Goal: Complete application form

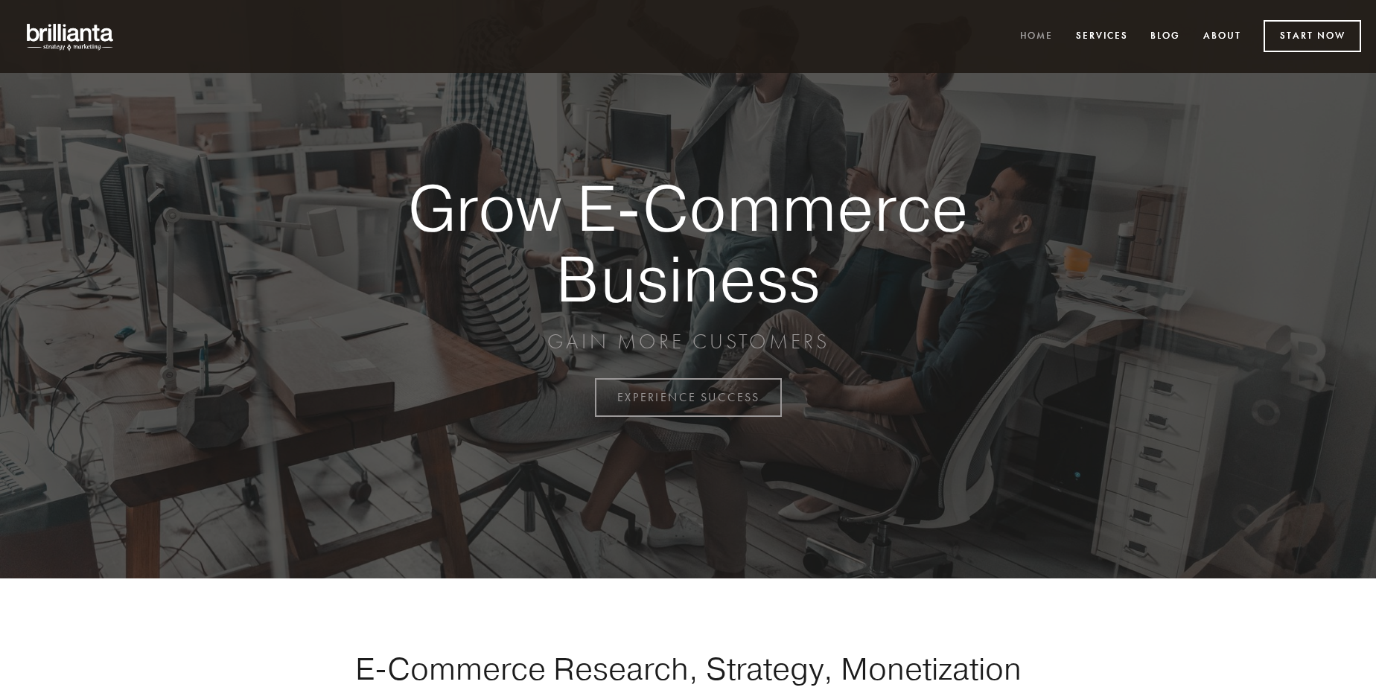
scroll to position [3905, 0]
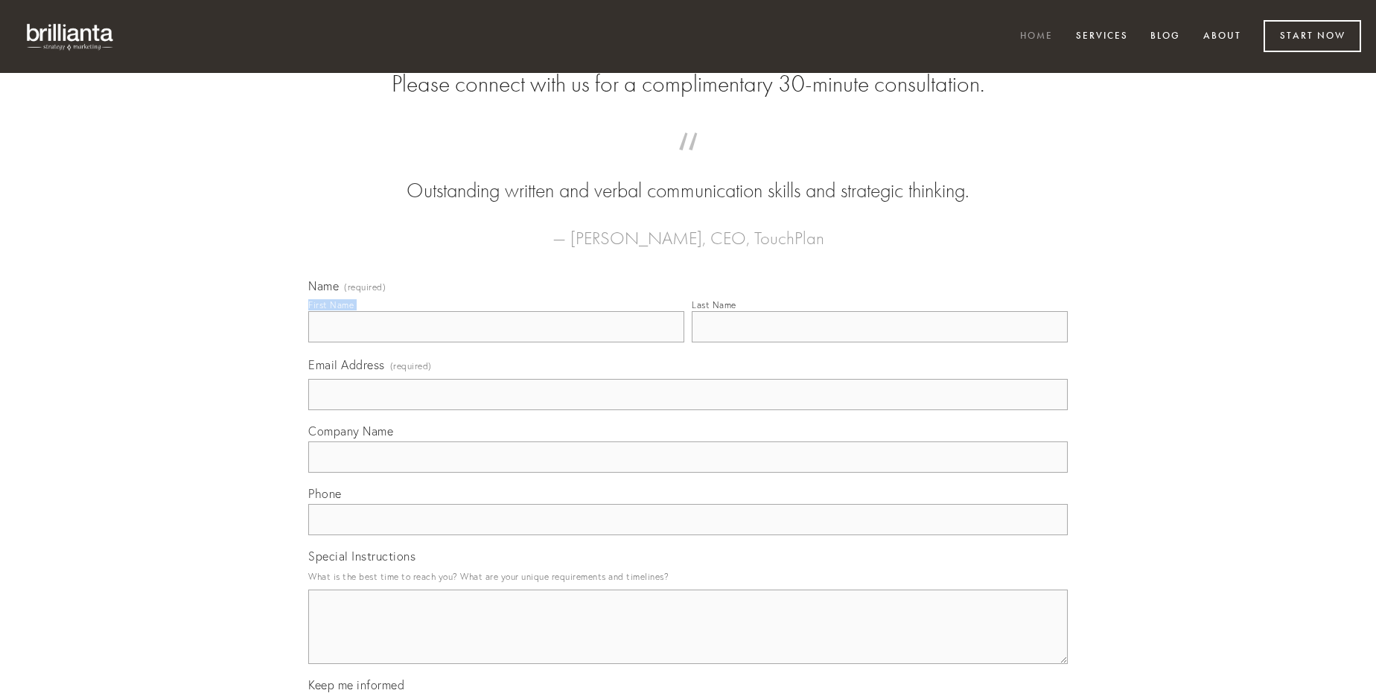
type input "[PERSON_NAME]"
click at [880, 343] on input "Last Name" at bounding box center [880, 326] width 376 height 31
type input "[PERSON_NAME]"
click at [688, 410] on input "Email Address (required)" at bounding box center [688, 394] width 760 height 31
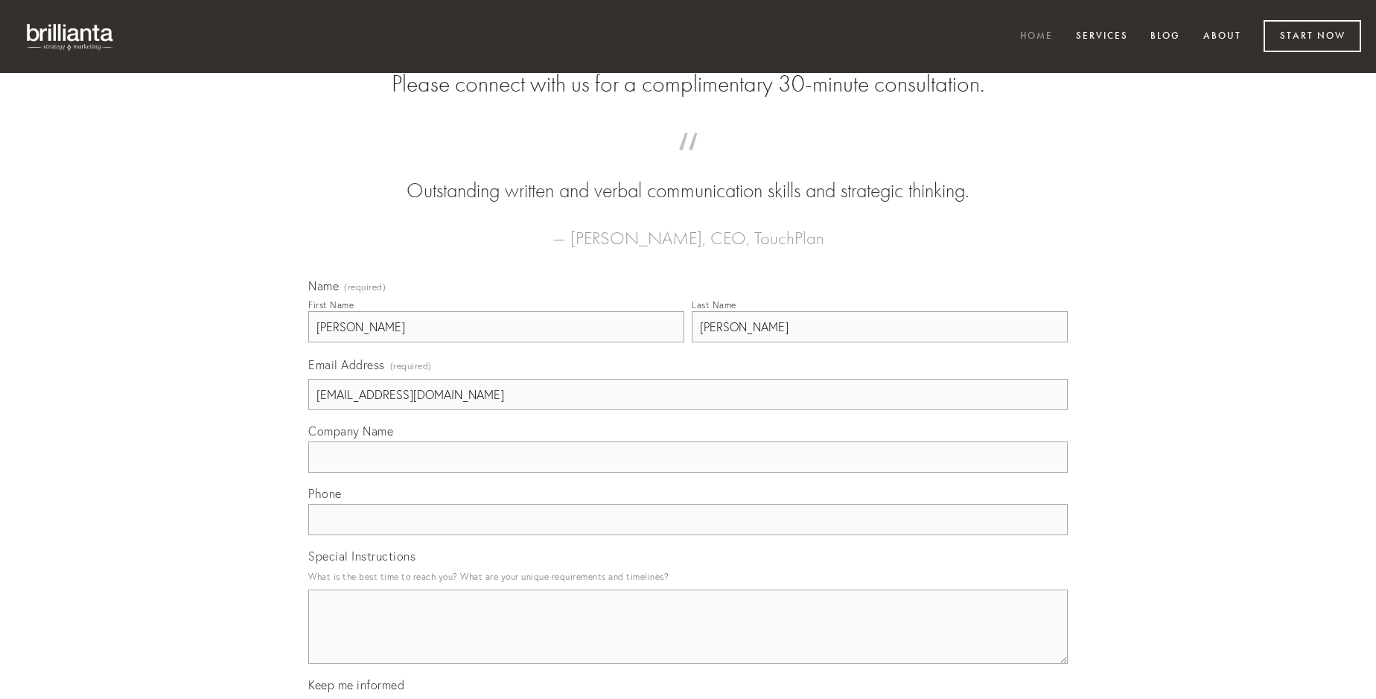
type input "[EMAIL_ADDRESS][DOMAIN_NAME]"
click at [688, 473] on input "Company Name" at bounding box center [688, 457] width 760 height 31
type input "dolorem"
click at [688, 536] on input "text" at bounding box center [688, 519] width 760 height 31
click at [688, 641] on textarea "Special Instructions" at bounding box center [688, 627] width 760 height 74
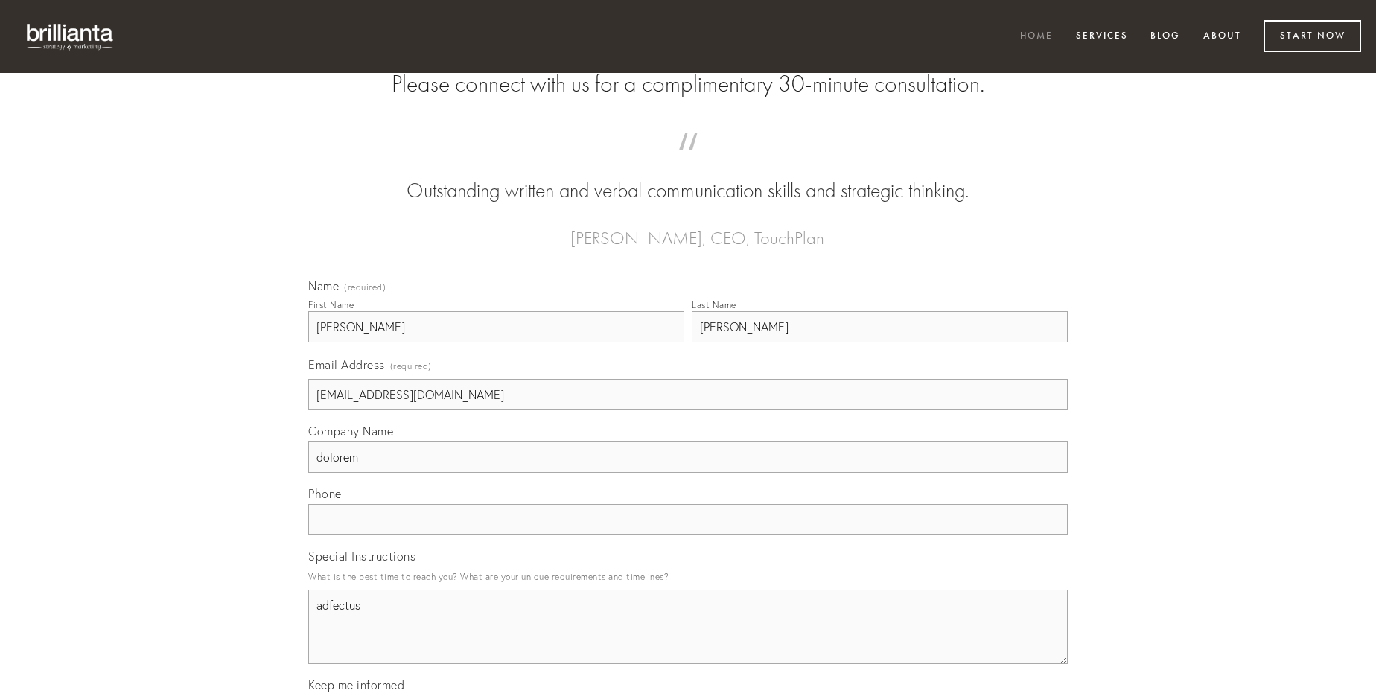
type textarea "adfectus"
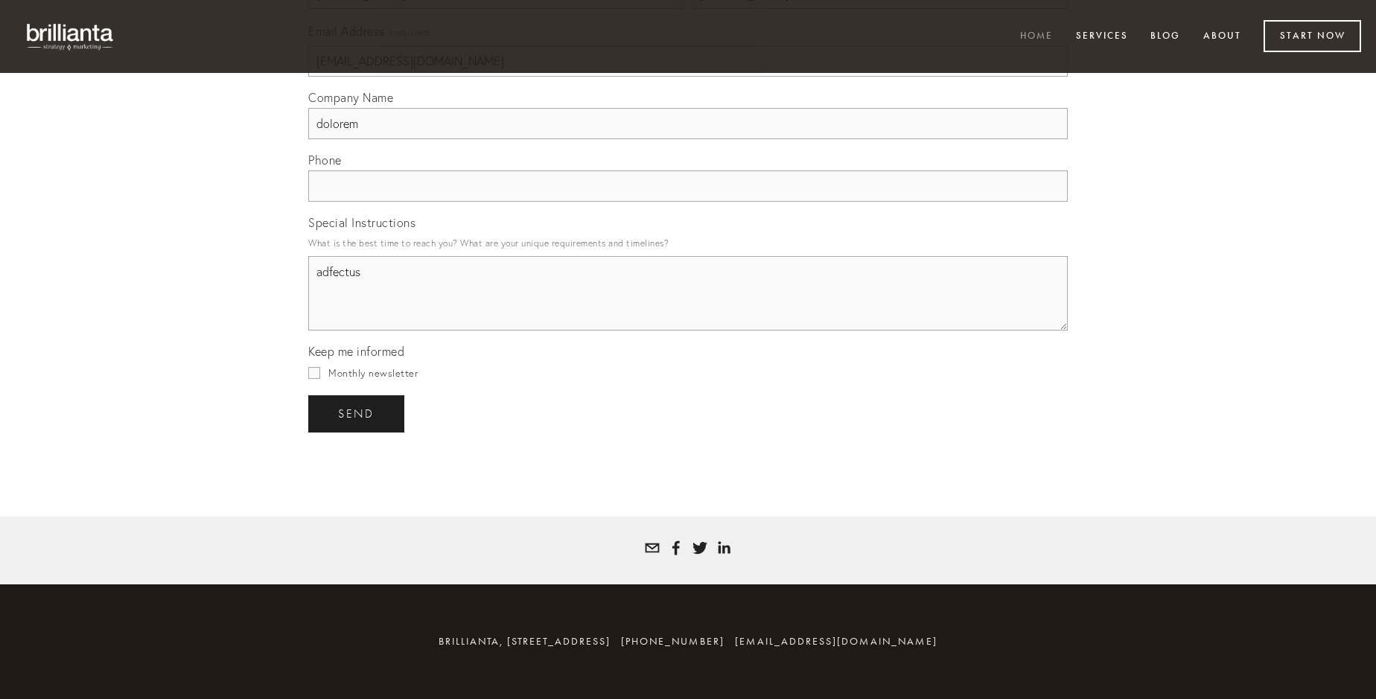
click at [358, 413] on span "send" at bounding box center [356, 413] width 36 height 13
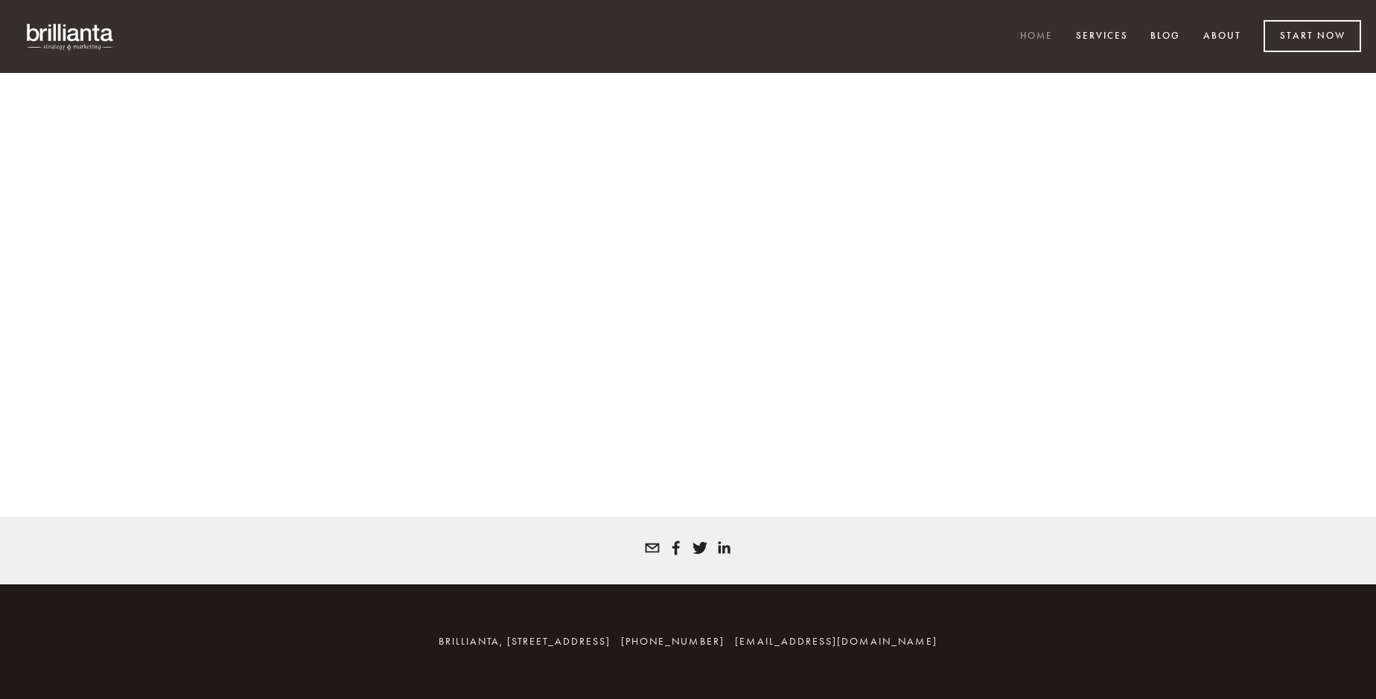
scroll to position [3884, 0]
